Goal: Task Accomplishment & Management: Manage account settings

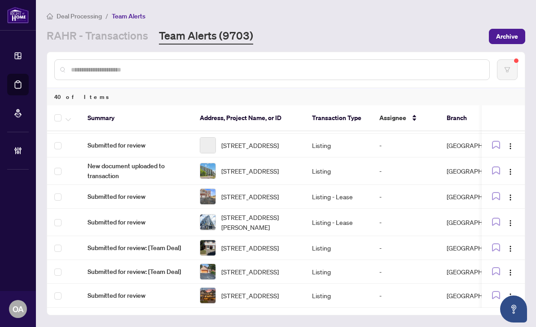
scroll to position [340, 0]
click at [509, 59] on button "button" at bounding box center [507, 69] width 21 height 21
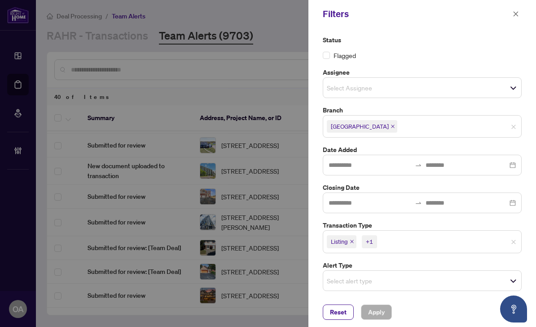
scroll to position [36, 0]
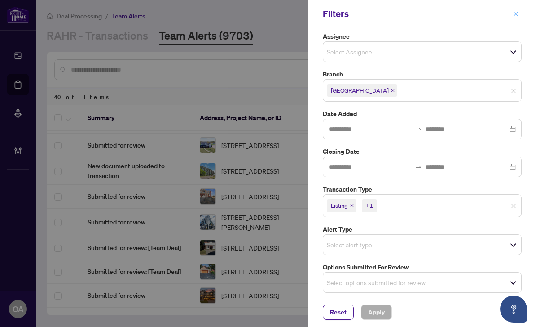
click at [516, 16] on icon "close" at bounding box center [516, 14] width 6 height 6
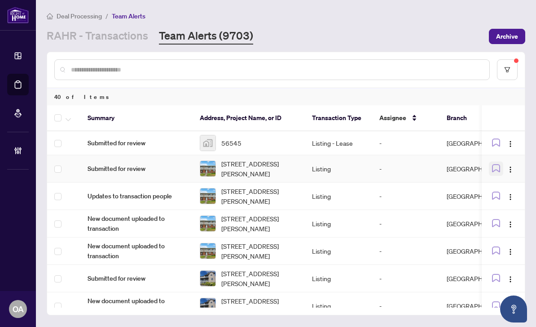
scroll to position [0, 0]
click at [512, 166] on img "button" at bounding box center [510, 169] width 7 height 7
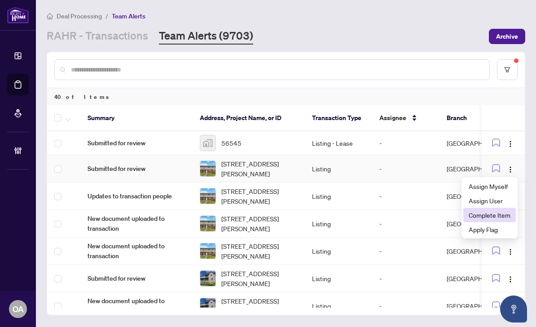
click at [503, 210] on span "Complete Item" at bounding box center [490, 215] width 42 height 10
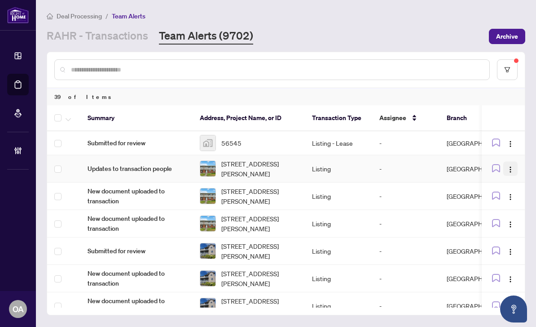
click at [509, 166] on img "button" at bounding box center [510, 169] width 7 height 7
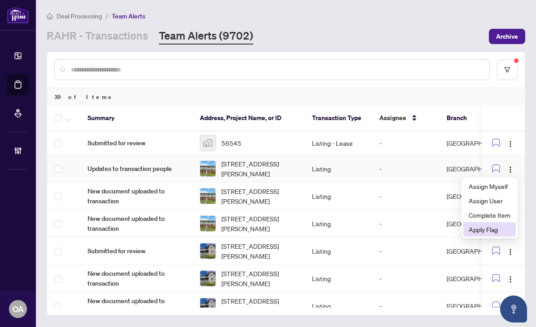
click at [507, 222] on li "Apply Flag" at bounding box center [489, 229] width 53 height 14
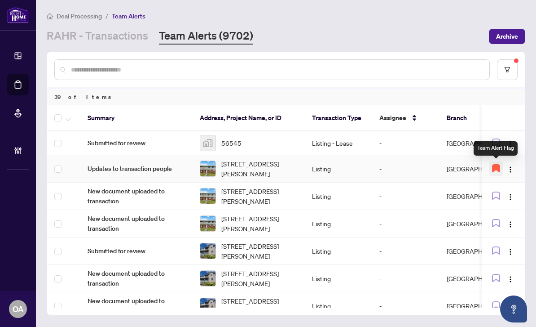
click at [494, 164] on icon "button" at bounding box center [496, 167] width 7 height 7
click at [507, 166] on img "button" at bounding box center [510, 169] width 7 height 7
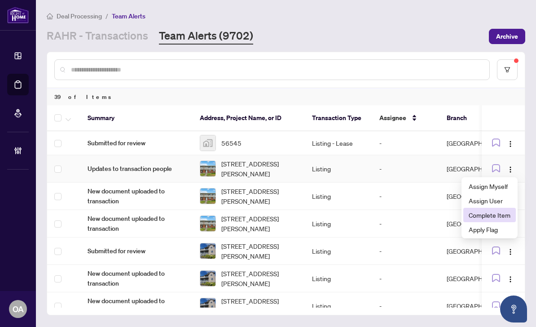
click at [501, 210] on span "Complete Item" at bounding box center [490, 215] width 42 height 10
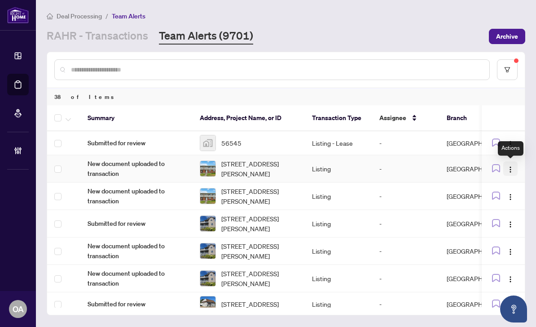
click at [508, 166] on img "button" at bounding box center [510, 169] width 7 height 7
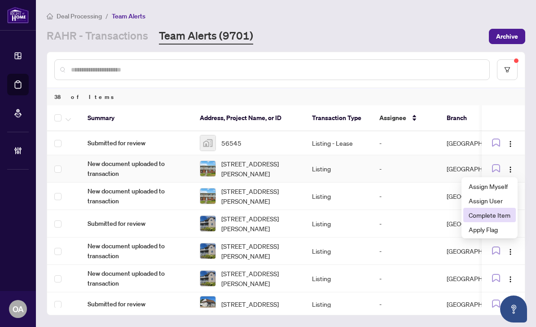
click at [504, 210] on span "Complete Item" at bounding box center [490, 215] width 42 height 10
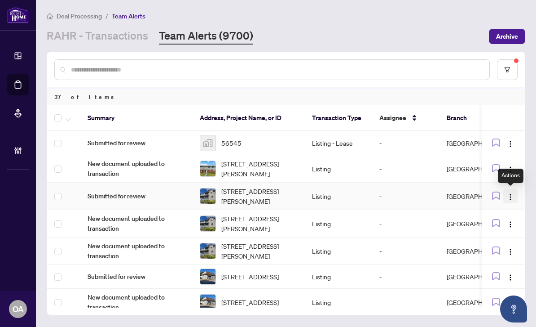
click at [509, 193] on img "button" at bounding box center [510, 196] width 7 height 7
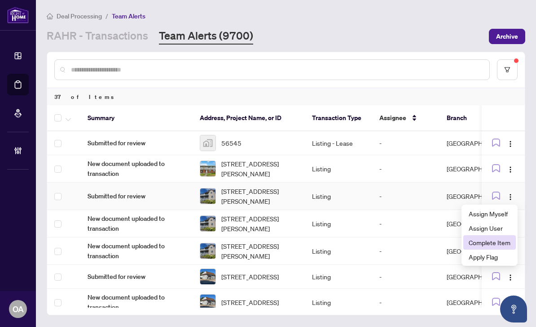
click at [506, 237] on span "Complete Item" at bounding box center [490, 242] width 42 height 10
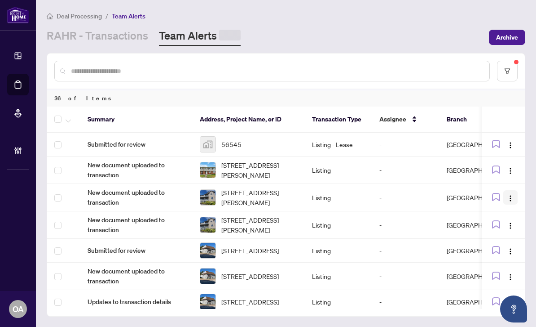
click at [511, 194] on img "button" at bounding box center [510, 197] width 7 height 7
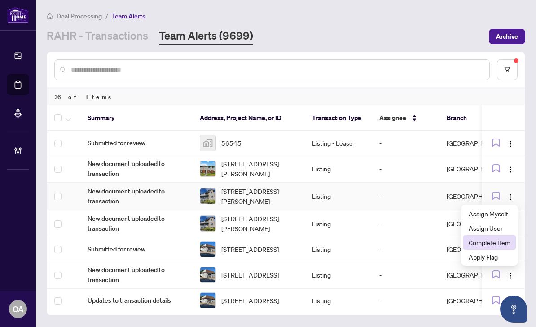
click at [509, 237] on span "Complete Item" at bounding box center [490, 242] width 42 height 10
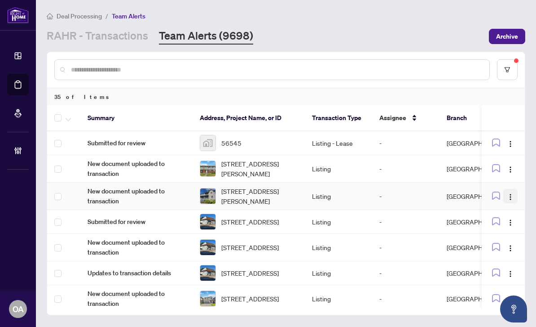
click at [510, 189] on button "button" at bounding box center [510, 196] width 14 height 14
click at [522, 182] on td at bounding box center [503, 195] width 43 height 27
click at [508, 219] on img "button" at bounding box center [510, 222] width 7 height 7
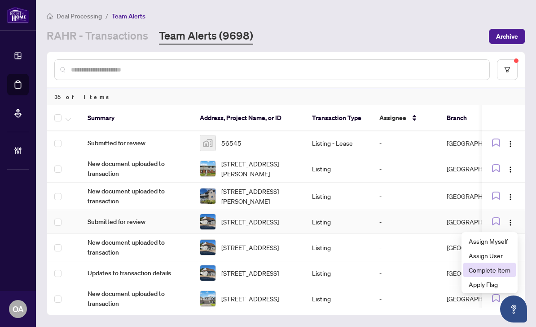
click at [505, 265] on span "Complete Item" at bounding box center [490, 270] width 42 height 10
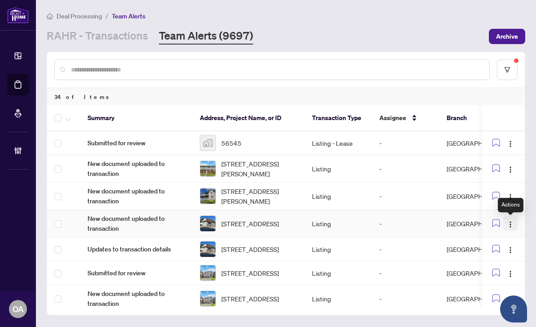
click at [509, 221] on img "button" at bounding box center [510, 224] width 7 height 7
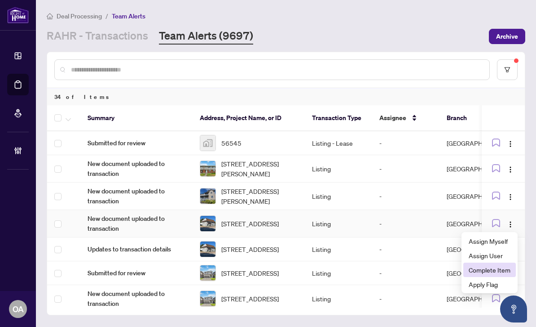
click at [503, 262] on li "Complete Item" at bounding box center [489, 269] width 53 height 14
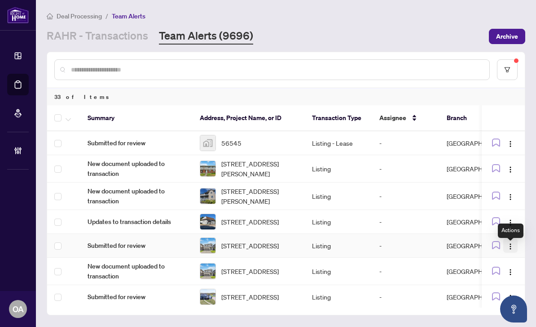
click at [508, 243] on img "button" at bounding box center [510, 246] width 7 height 7
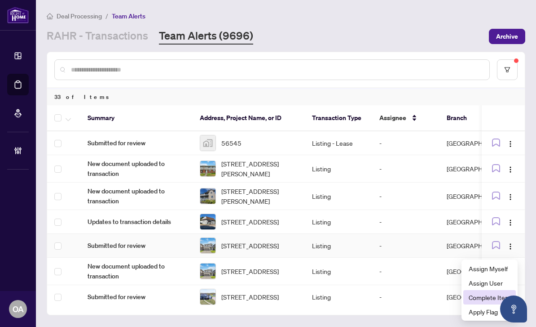
click at [499, 292] on span "Complete Item" at bounding box center [490, 297] width 42 height 10
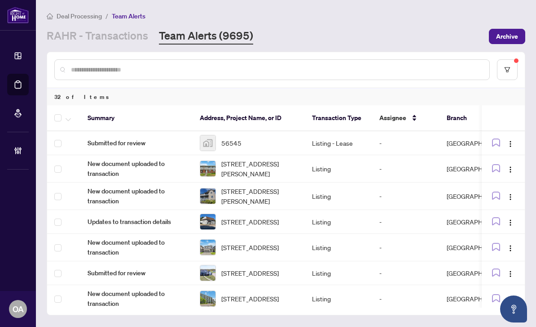
click at [127, 16] on main "Deal Processing / Team Alerts [PERSON_NAME] - Transactions Team Alerts (9695) A…" at bounding box center [286, 163] width 500 height 327
click at [131, 28] on link "RAHR - Transactions" at bounding box center [98, 36] width 102 height 16
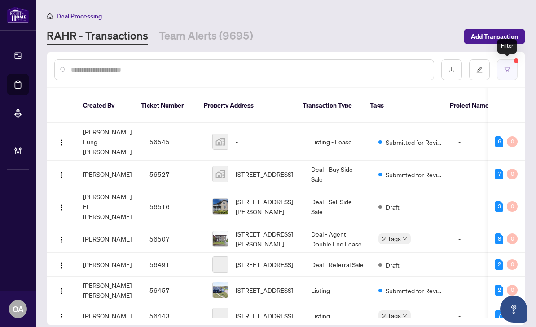
click at [512, 59] on button "button" at bounding box center [507, 69] width 21 height 21
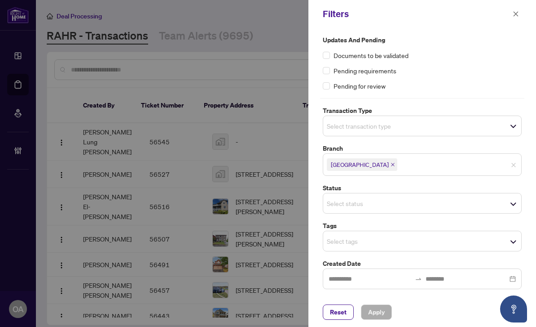
click at [379, 118] on div "Select transaction type" at bounding box center [422, 125] width 199 height 21
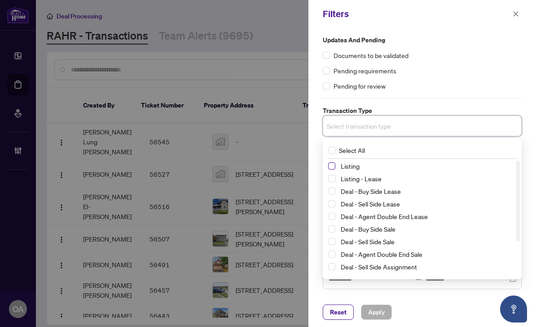
click at [332, 168] on span "Select Listing" at bounding box center [331, 165] width 7 height 7
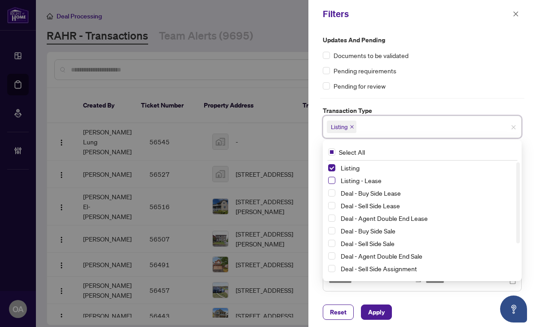
click at [331, 178] on span "Select Listing - Lease" at bounding box center [331, 180] width 7 height 7
click at [444, 66] on div "Pending requirements" at bounding box center [422, 71] width 199 height 10
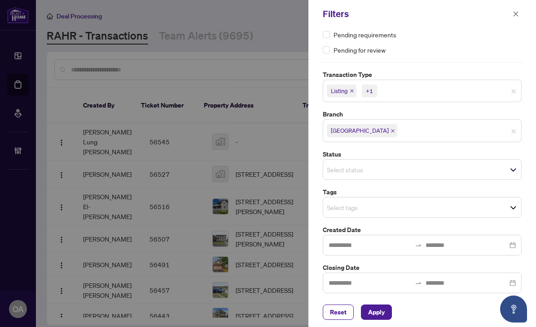
scroll to position [35, 0]
click at [384, 175] on div "Select status" at bounding box center [422, 169] width 199 height 21
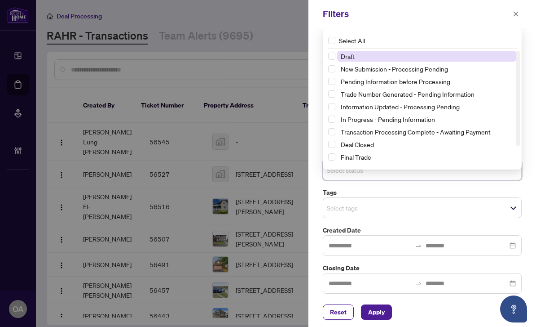
scroll to position [8, 0]
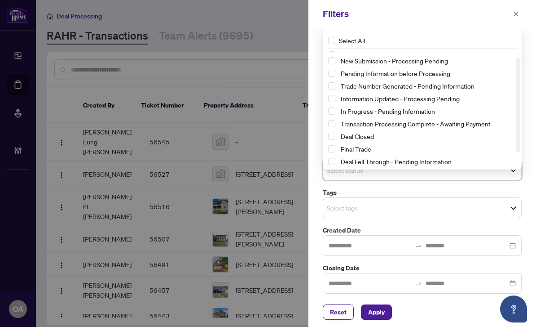
drag, startPoint x: 448, startPoint y: 20, endPoint x: 448, endPoint y: 12, distance: 7.6
click at [448, 20] on div "Filters" at bounding box center [416, 13] width 187 height 13
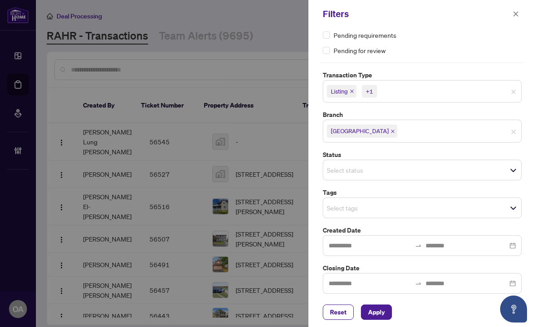
click at [370, 214] on div "Select tags" at bounding box center [422, 207] width 199 height 21
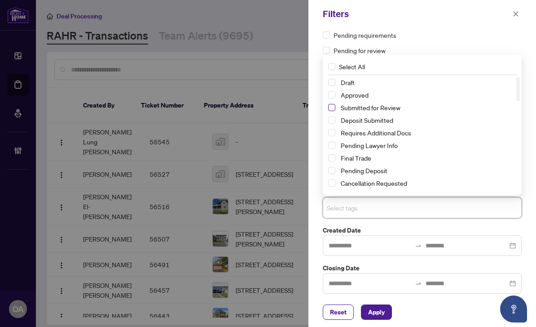
click at [332, 106] on span "Select Submitted for Review" at bounding box center [331, 107] width 7 height 7
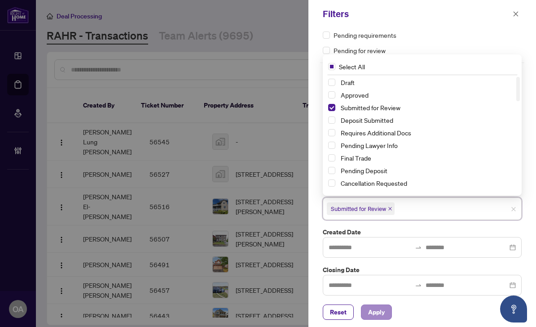
click at [380, 318] on span "Apply" at bounding box center [376, 312] width 17 height 14
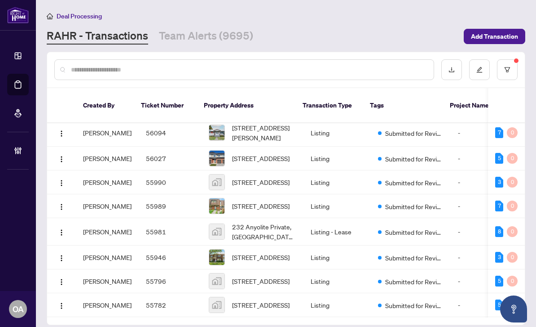
scroll to position [318, 0]
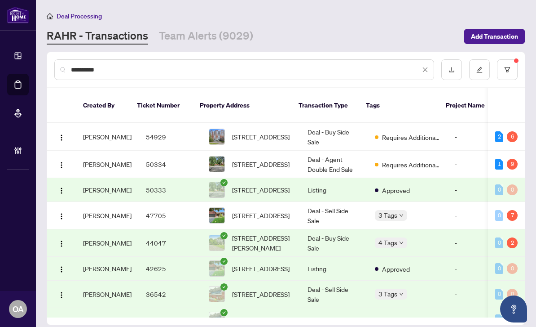
click at [0, 0] on link "Deal Processing" at bounding box center [0, 0] width 0 height 0
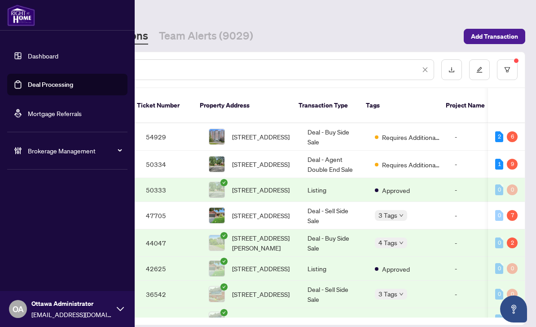
click at [73, 86] on link "Deal Processing" at bounding box center [50, 84] width 45 height 8
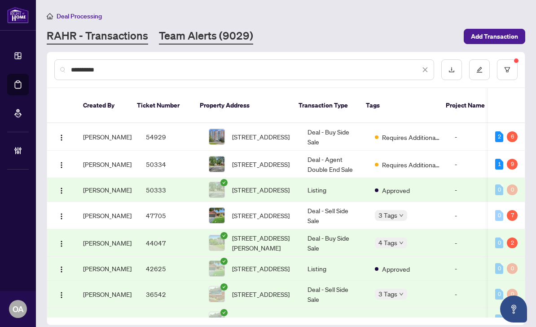
click at [204, 40] on link "Team Alerts (9029)" at bounding box center [206, 36] width 94 height 16
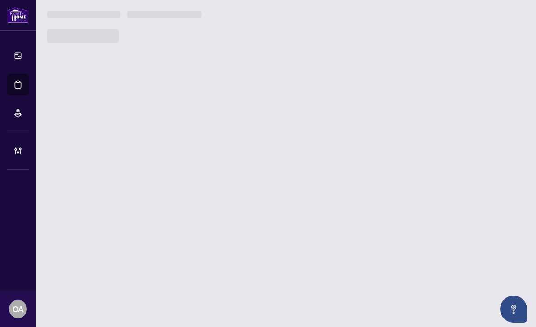
click at [119, 35] on div at bounding box center [286, 36] width 479 height 14
